Goal: Communication & Community: Answer question/provide support

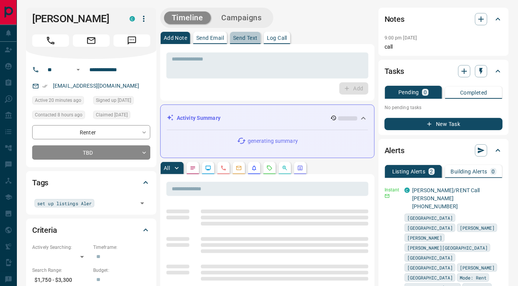
click at [251, 40] on p "Send Text" at bounding box center [245, 37] width 25 height 5
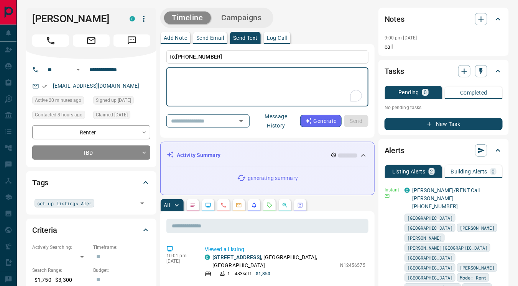
click at [280, 119] on button "Message History" at bounding box center [276, 120] width 48 height 21
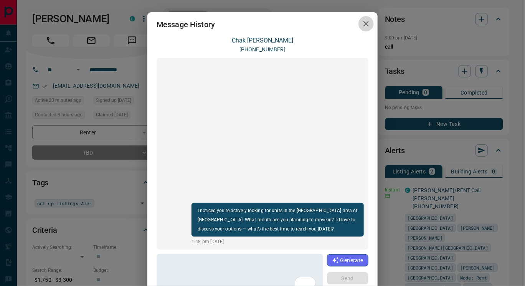
click at [363, 24] on icon "button" at bounding box center [365, 23] width 5 height 5
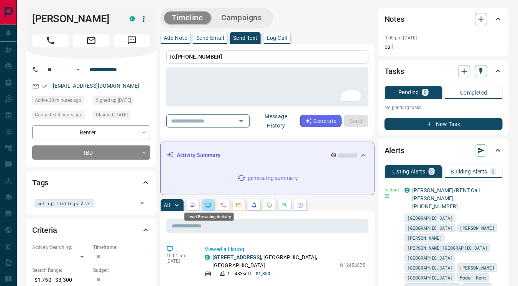
click at [207, 205] on icon "Lead Browsing Activity" at bounding box center [208, 205] width 6 height 6
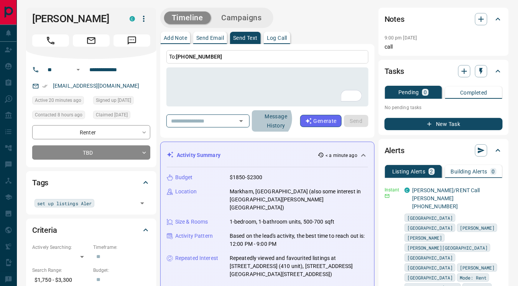
click at [283, 118] on button "Message History" at bounding box center [276, 120] width 48 height 21
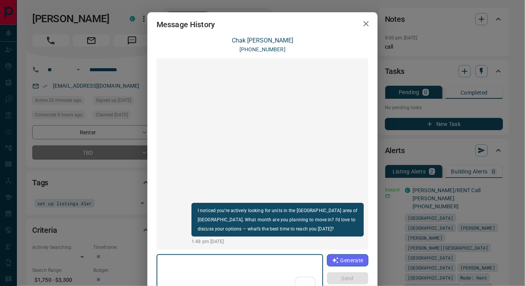
paste textarea "**********"
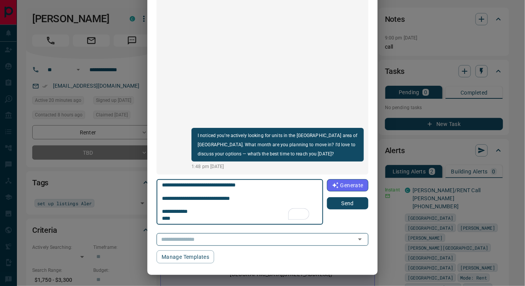
type textarea "**********"
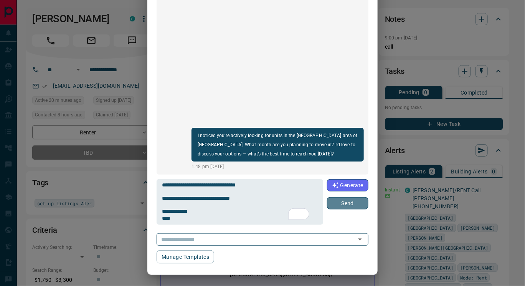
click at [340, 202] on button "Send" at bounding box center [347, 203] width 41 height 12
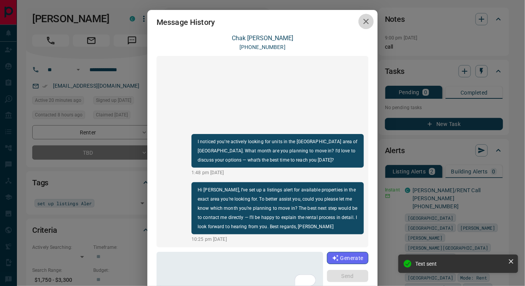
click at [364, 20] on icon "button" at bounding box center [365, 21] width 9 height 9
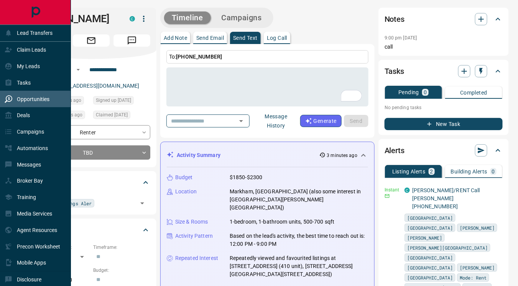
click at [32, 97] on p "Opportunities" at bounding box center [33, 99] width 33 height 6
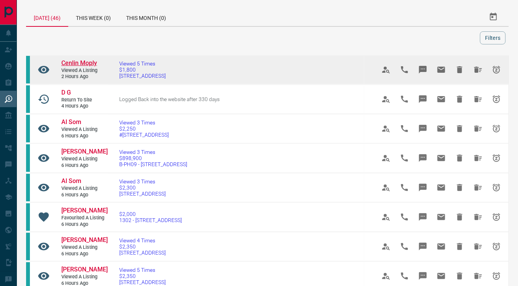
click at [82, 63] on span "Cenlin Moply" at bounding box center [79, 62] width 36 height 7
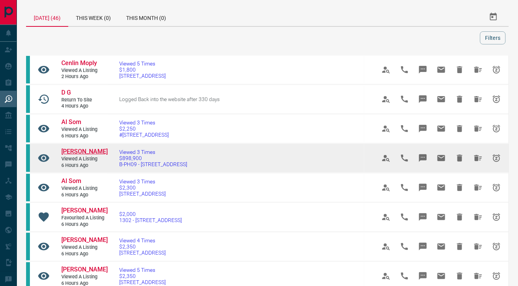
click at [76, 151] on span "[PERSON_NAME]" at bounding box center [84, 151] width 46 height 7
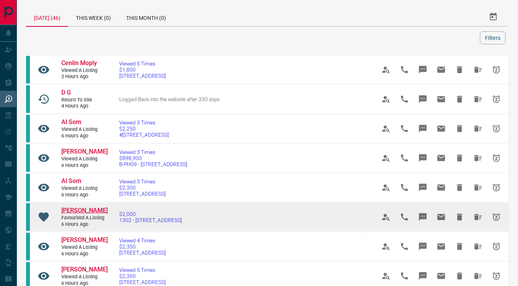
click at [83, 209] on span "[PERSON_NAME]" at bounding box center [84, 210] width 46 height 7
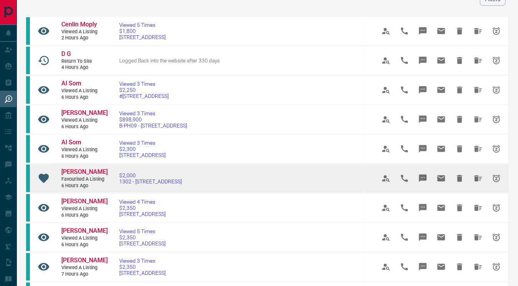
scroll to position [49, 0]
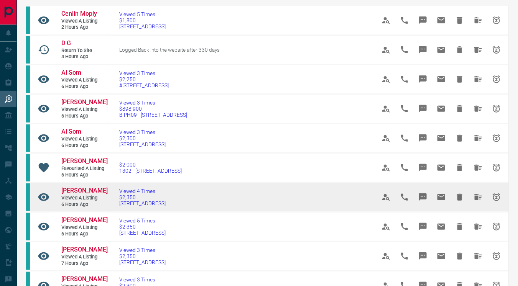
click at [89, 184] on td "[PERSON_NAME] Viewed a Listing 6 hours ago" at bounding box center [79, 197] width 58 height 28
click at [87, 189] on span "[PERSON_NAME]" at bounding box center [84, 190] width 46 height 7
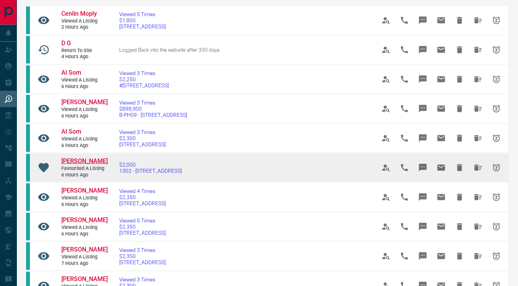
click at [78, 161] on span "[PERSON_NAME]" at bounding box center [84, 161] width 46 height 7
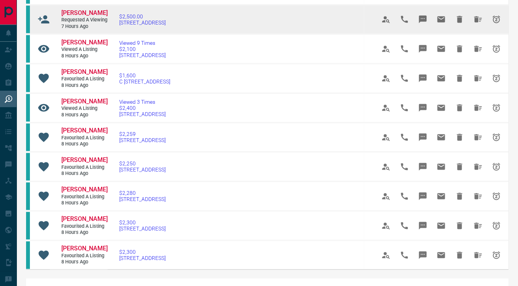
scroll to position [380, 0]
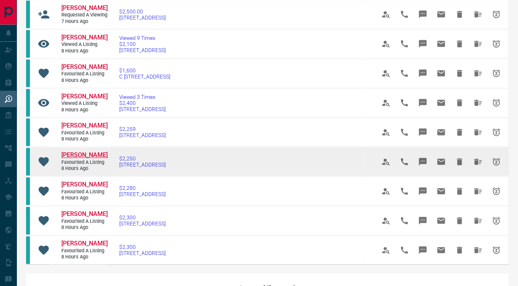
click at [68, 158] on span "[PERSON_NAME]" at bounding box center [84, 155] width 46 height 7
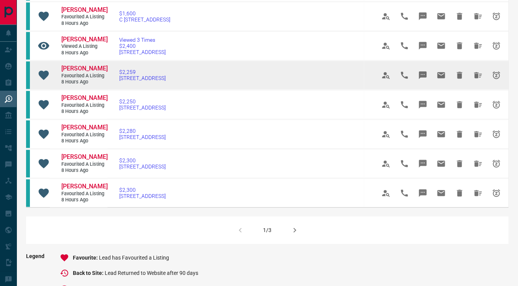
scroll to position [476, 0]
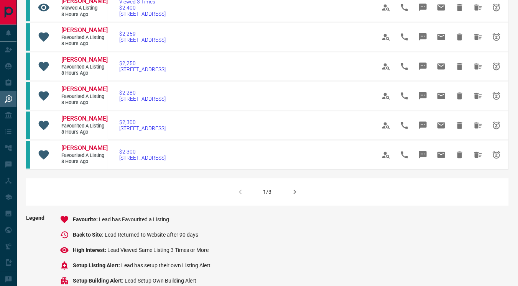
click at [293, 196] on icon "button" at bounding box center [294, 192] width 9 height 9
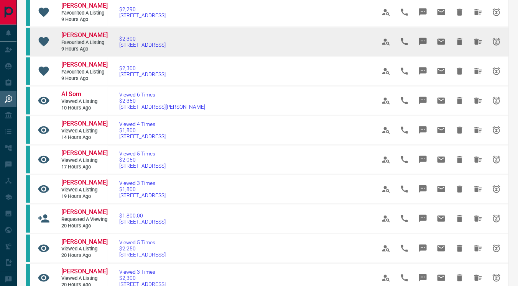
scroll to position [146, 0]
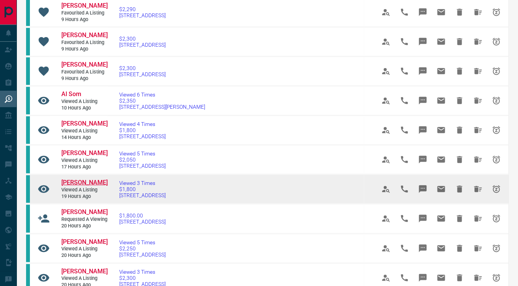
click at [81, 182] on span "[PERSON_NAME]" at bounding box center [84, 182] width 46 height 7
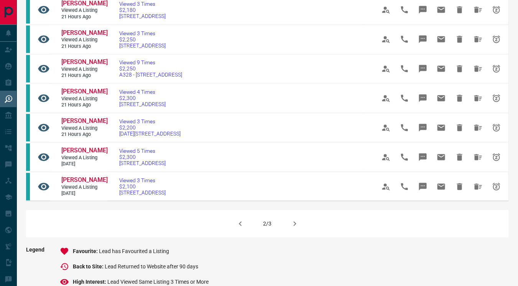
scroll to position [444, 0]
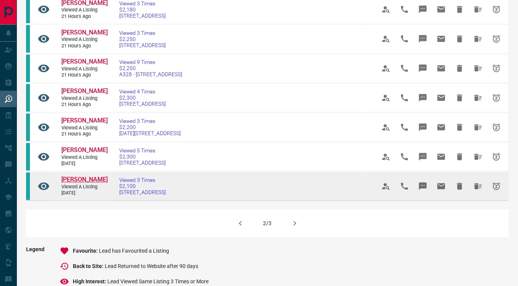
click at [73, 184] on span "[PERSON_NAME]" at bounding box center [84, 179] width 46 height 7
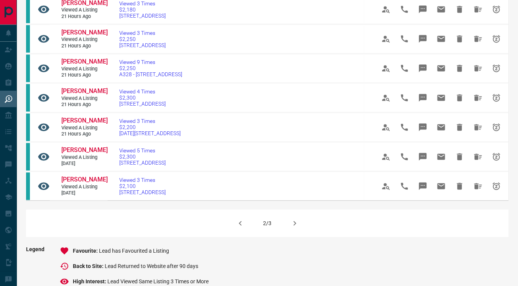
click at [295, 226] on icon "button" at bounding box center [294, 224] width 3 height 5
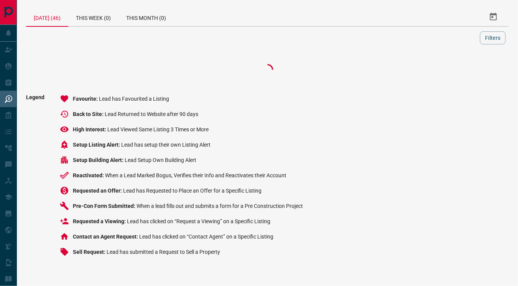
scroll to position [0, 0]
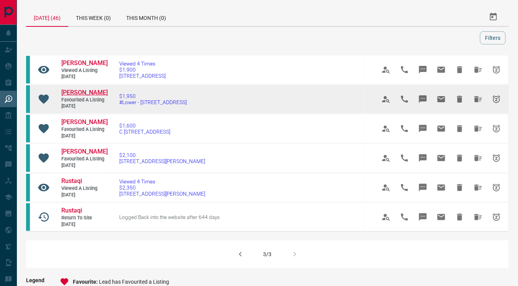
click at [74, 92] on span "[PERSON_NAME]" at bounding box center [84, 92] width 46 height 7
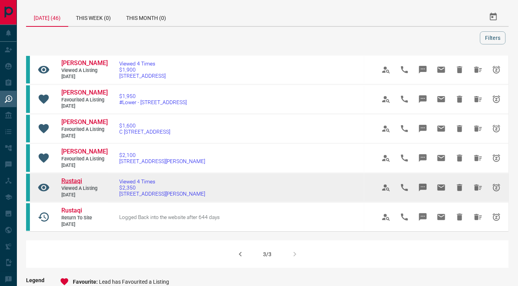
click at [75, 181] on span "Rustaqi" at bounding box center [71, 181] width 21 height 7
